Goal: Find specific page/section: Find specific page/section

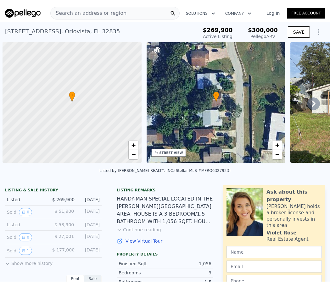
scroll to position [0, 3]
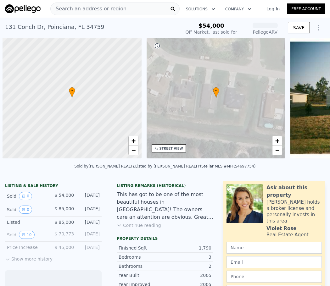
scroll to position [0, 3]
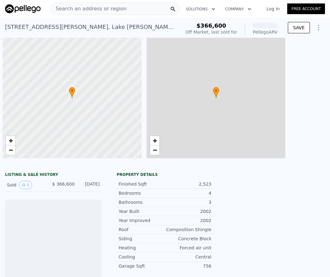
scroll to position [0, 3]
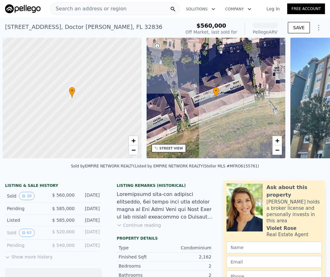
scroll to position [0, 3]
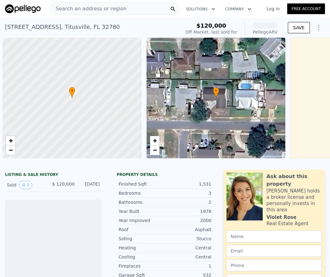
scroll to position [0, 109]
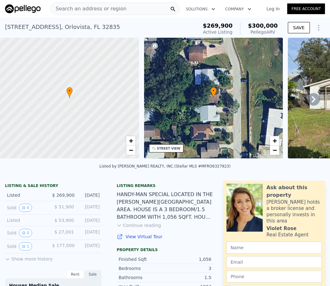
scroll to position [0, 3]
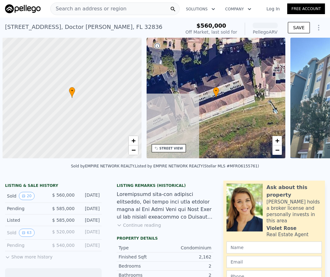
scroll to position [0, 3]
